Goal: Task Accomplishment & Management: Use online tool/utility

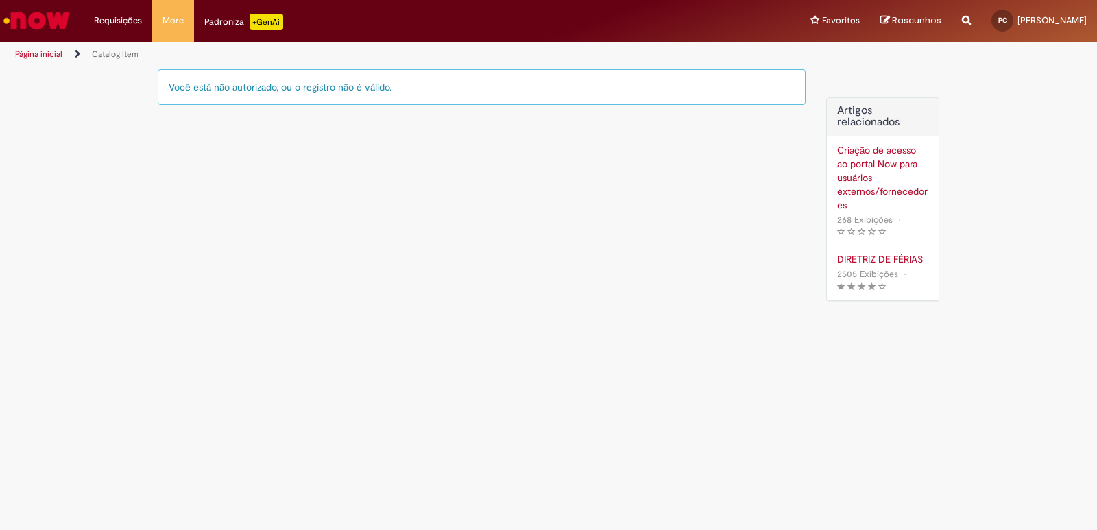
drag, startPoint x: 289, startPoint y: 89, endPoint x: 419, endPoint y: 108, distance: 131.0
click at [419, 107] on div "Você está não autorizado, ou o registro não é válido." at bounding box center [482, 93] width 648 height 49
click at [676, 261] on div "Você está não autorizado, ou o registro não é válido. Artigos relacionados Cria…" at bounding box center [548, 192] width 803 height 246
click at [123, 23] on li "Requisições Exibir Todas as Solicitações" at bounding box center [118, 20] width 69 height 41
click at [134, 51] on link "Exibir Todas as Solicitações" at bounding box center [159, 55] width 151 height 15
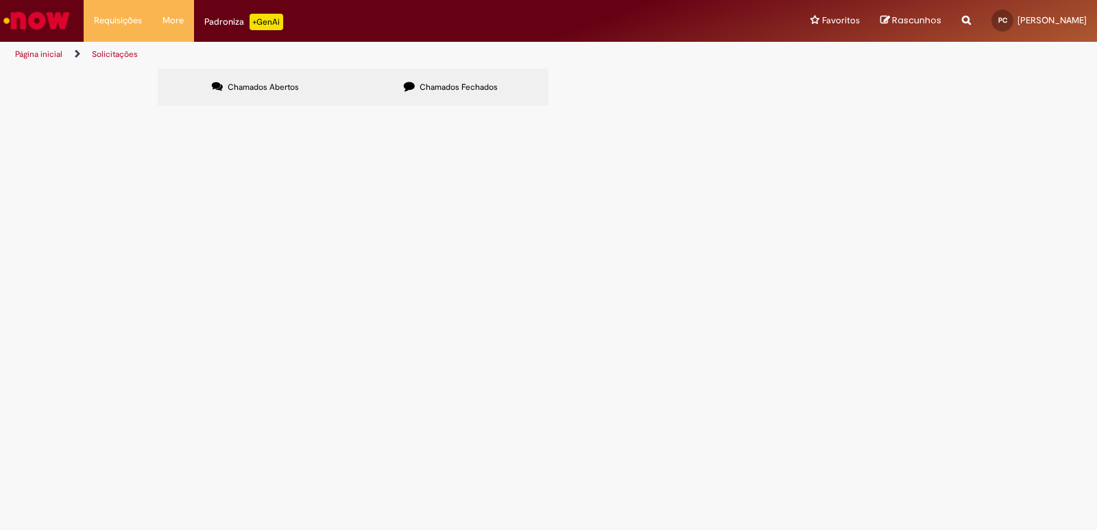
click at [244, 88] on span "Chamados Abertos" at bounding box center [263, 87] width 71 height 11
click at [433, 85] on span "Chamados Fechados" at bounding box center [459, 87] width 78 height 11
click at [318, 78] on label "Chamados Abertos" at bounding box center [255, 87] width 195 height 37
click at [311, 81] on label "Chamados Abertos" at bounding box center [255, 87] width 195 height 37
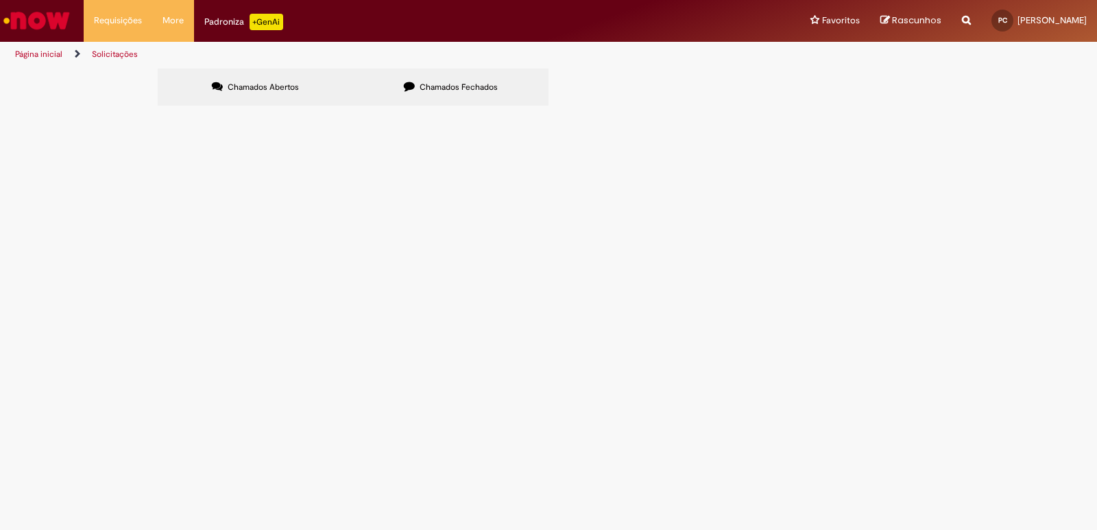
click at [311, 81] on label "Chamados Abertos" at bounding box center [255, 87] width 195 height 37
click at [892, 22] on span "Rascunhos" at bounding box center [916, 20] width 49 height 13
click at [952, 22] on div "Reportar problema Artigos Não encontrou base de conhecimento Catálogo Não foram…" at bounding box center [966, 21] width 29 height 42
click at [217, 14] on div "Padroniza +GenAi" at bounding box center [243, 22] width 79 height 16
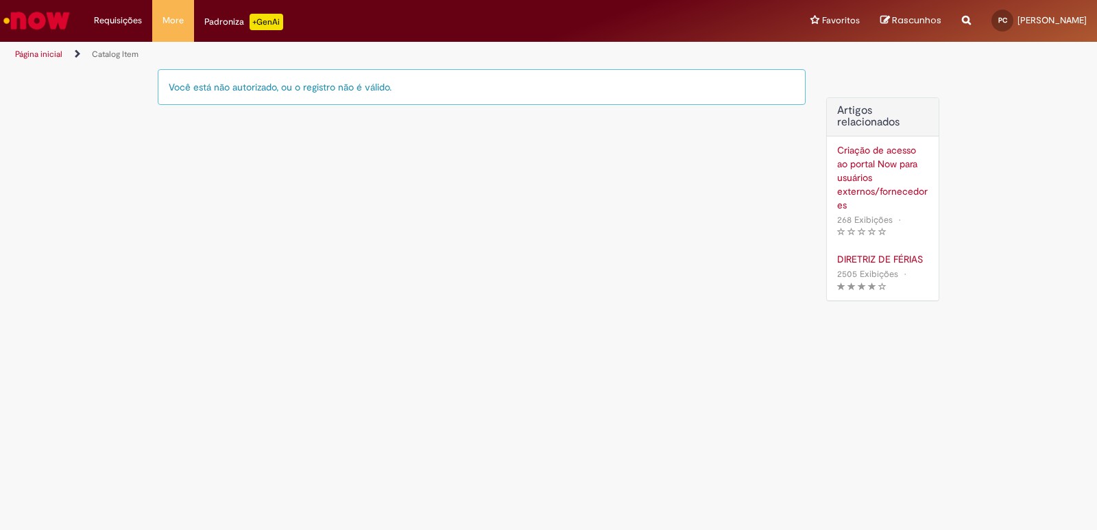
click at [226, 23] on div "Padroniza +GenAi" at bounding box center [243, 22] width 79 height 16
